Goal: Book appointment/travel/reservation

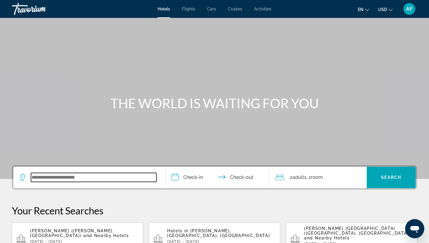
click at [65, 181] on input "Search widget" at bounding box center [93, 177] width 125 height 9
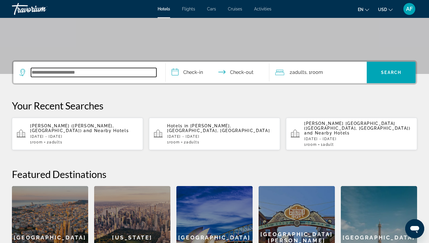
scroll to position [146, 0]
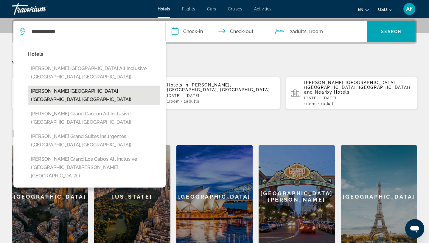
click at [69, 95] on button "[PERSON_NAME] [GEOGRAPHIC_DATA] ([GEOGRAPHIC_DATA], [GEOGRAPHIC_DATA])" at bounding box center [94, 96] width 132 height 20
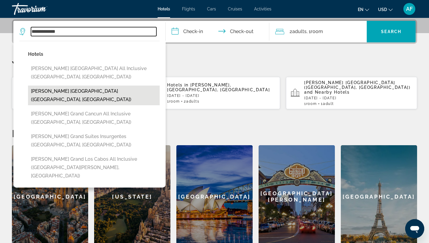
type input "**********"
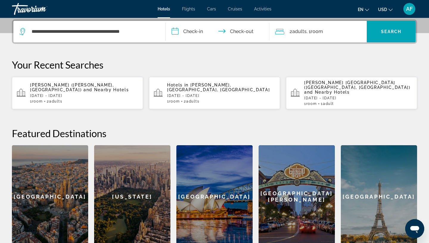
click at [176, 30] on input "**********" at bounding box center [219, 32] width 106 height 23
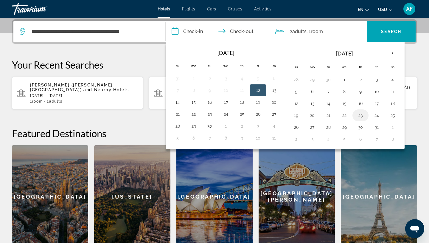
click at [361, 114] on button "23" at bounding box center [361, 115] width 10 height 8
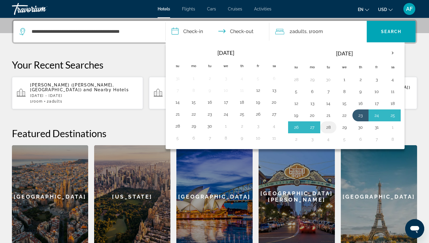
click at [329, 125] on button "28" at bounding box center [329, 127] width 10 height 8
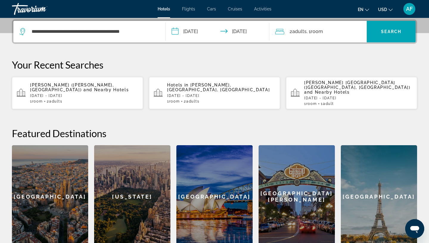
click at [178, 30] on input "**********" at bounding box center [219, 32] width 106 height 23
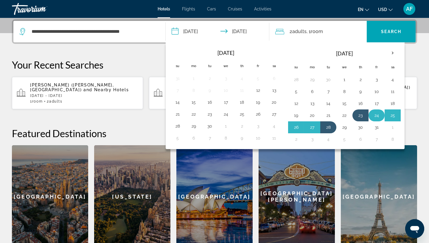
click at [376, 118] on button "24" at bounding box center [377, 115] width 10 height 8
click at [328, 126] on button "28" at bounding box center [329, 127] width 10 height 8
type input "**********"
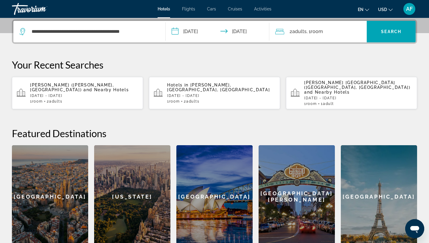
click at [275, 31] on icon "Travelers: 2 adults, 0 children" at bounding box center [279, 31] width 9 height 7
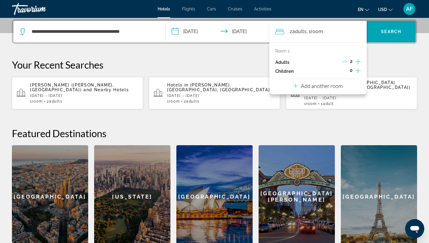
click at [346, 60] on icon "Decrement adults" at bounding box center [344, 61] width 5 height 5
click at [386, 30] on span "Search" at bounding box center [391, 31] width 20 height 5
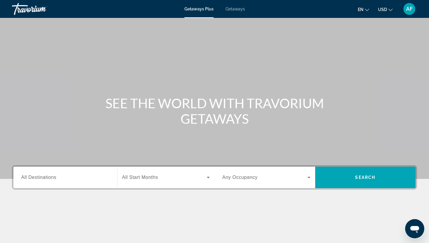
click at [52, 168] on div "Destination All Destinations" at bounding box center [65, 177] width 98 height 21
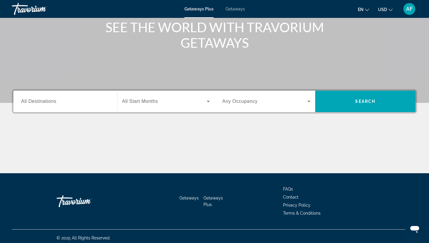
scroll to position [79, 0]
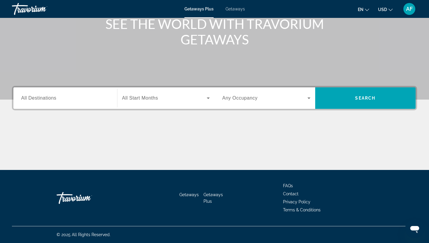
click at [61, 102] on div "Search widget" at bounding box center [65, 98] width 88 height 17
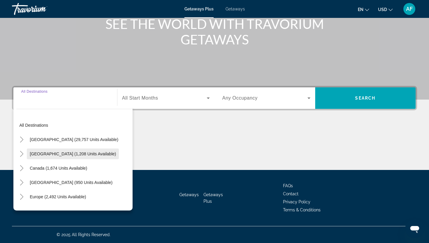
click at [39, 155] on span "Mexico (1,208 units available)" at bounding box center [73, 153] width 86 height 5
type input "**********"
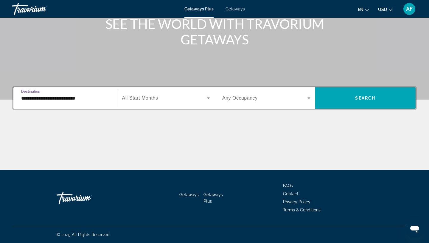
click at [127, 94] on span "Search widget" at bounding box center [164, 97] width 85 height 7
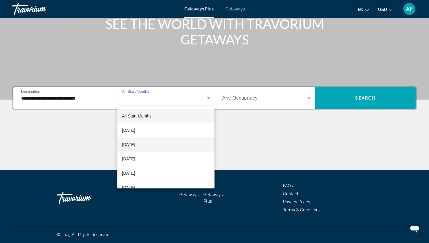
click at [130, 145] on span "October 2025" at bounding box center [128, 144] width 13 height 7
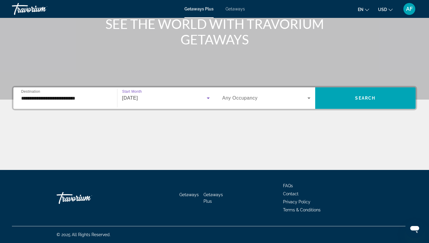
click at [239, 100] on span "Any Occupancy" at bounding box center [239, 97] width 35 height 5
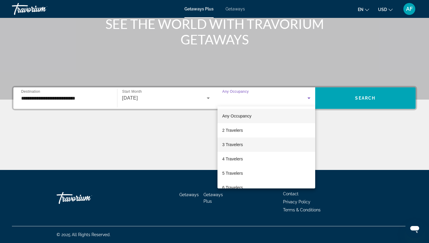
scroll to position [0, 0]
click at [231, 131] on span "2 Travelers" at bounding box center [232, 129] width 21 height 7
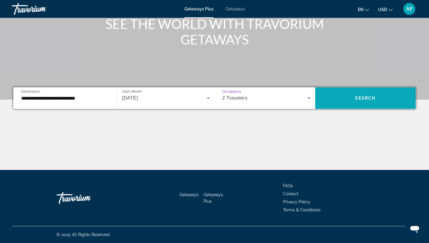
click at [353, 97] on span "Search widget" at bounding box center [365, 98] width 101 height 14
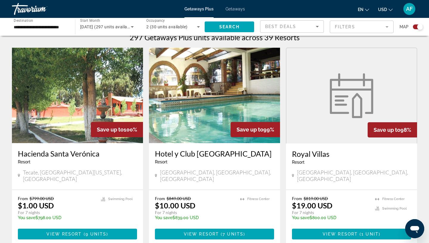
scroll to position [184, 0]
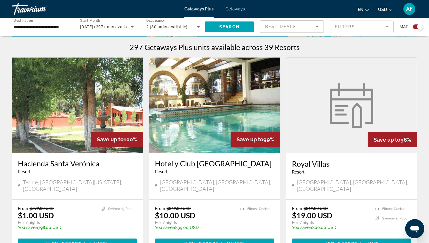
click at [55, 164] on h3 "Hacienda Santa Verónica" at bounding box center [77, 163] width 119 height 9
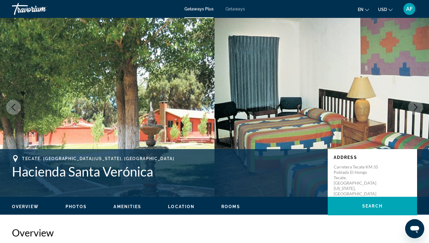
click at [413, 106] on icon "Next image" at bounding box center [415, 107] width 7 height 7
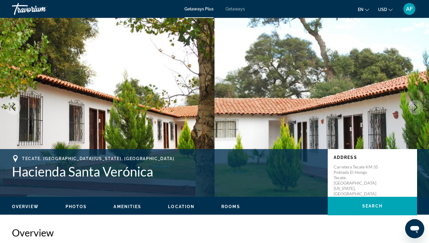
click at [413, 106] on icon "Next image" at bounding box center [415, 107] width 7 height 7
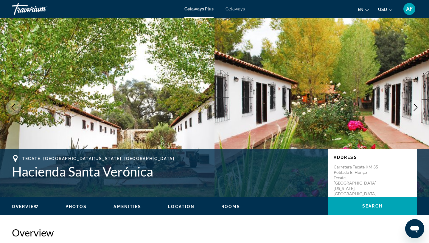
click at [413, 106] on icon "Next image" at bounding box center [415, 107] width 7 height 7
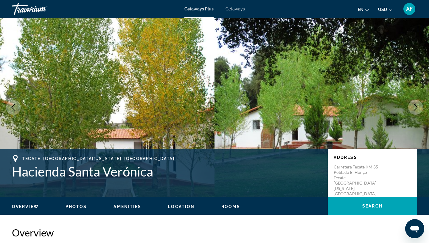
click at [413, 106] on icon "Next image" at bounding box center [415, 107] width 7 height 7
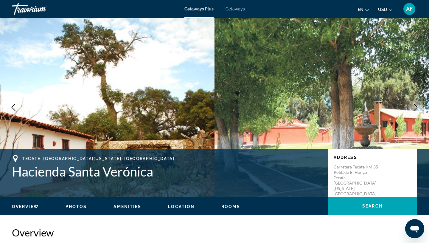
click at [413, 106] on icon "Next image" at bounding box center [415, 107] width 7 height 7
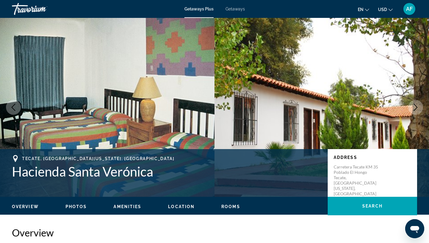
click at [413, 106] on icon "Next image" at bounding box center [415, 107] width 7 height 7
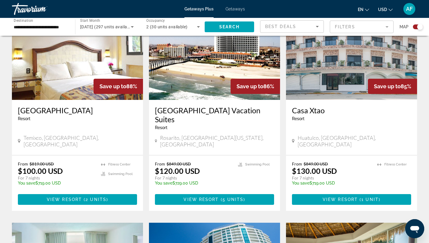
scroll to position [664, 0]
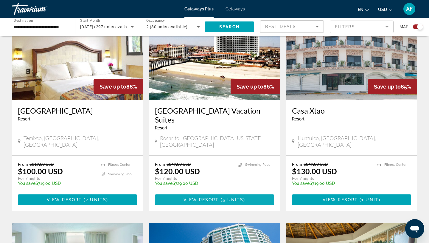
click at [187, 197] on span "View Resort" at bounding box center [201, 199] width 35 height 5
